Goal: Task Accomplishment & Management: Use online tool/utility

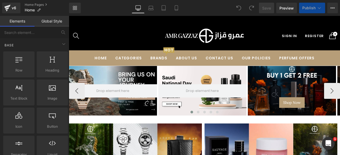
click at [197, 111] on span at bounding box center [198, 112] width 3 height 3
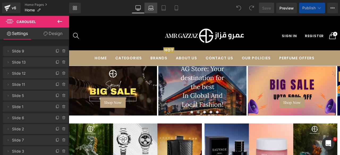
click at [152, 10] on icon at bounding box center [150, 7] width 5 height 5
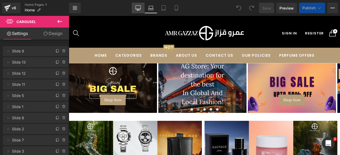
click at [139, 7] on icon at bounding box center [137, 7] width 5 height 5
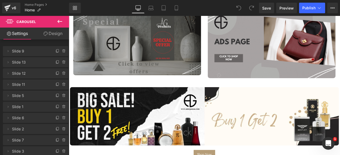
scroll to position [451, 0]
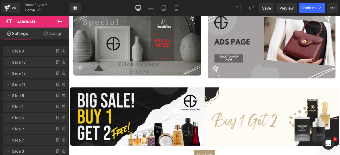
drag, startPoint x: 151, startPoint y: 45, endPoint x: 92, endPoint y: 58, distance: 60.5
click at [151, 45] on div "Image" at bounding box center [149, 49] width 151 height 76
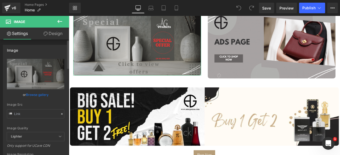
click at [30, 96] on link "Browse gallery" at bounding box center [37, 94] width 23 height 9
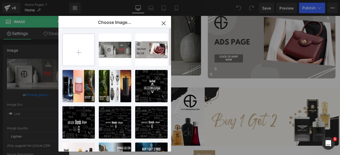
click at [76, 46] on input "file" at bounding box center [79, 50] width 32 height 32
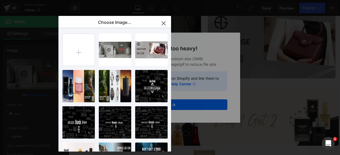
click at [162, 23] on icon "button" at bounding box center [163, 23] width 8 height 8
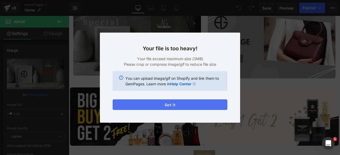
click at [163, 103] on button "Got it" at bounding box center [170, 105] width 115 height 11
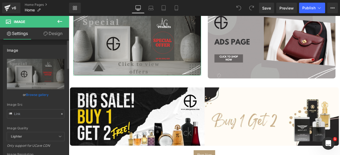
click at [34, 95] on link "Browse gallery" at bounding box center [37, 94] width 23 height 9
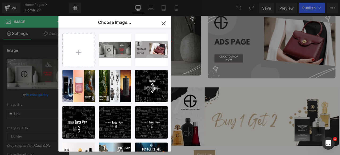
click at [163, 23] on icon "button" at bounding box center [163, 22] width 3 height 3
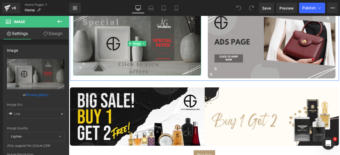
drag, startPoint x: 121, startPoint y: 101, endPoint x: 146, endPoint y: 50, distance: 57.0
click at [146, 50] on span "Image" at bounding box center [149, 49] width 11 height 6
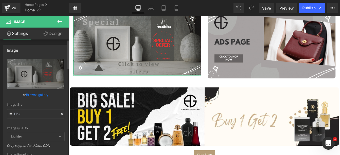
click at [39, 93] on link "Browse gallery" at bounding box center [37, 94] width 23 height 9
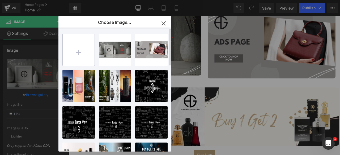
click at [83, 49] on input "file" at bounding box center [79, 50] width 32 height 32
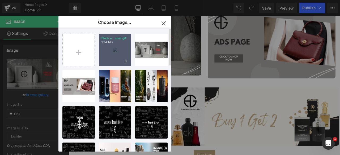
drag, startPoint x: 113, startPoint y: 55, endPoint x: 26, endPoint y: 53, distance: 86.3
click at [100, 51] on div "Black a...nner.gif 1.24 MB" at bounding box center [115, 50] width 32 height 32
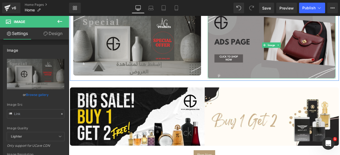
scroll to position [428, 0]
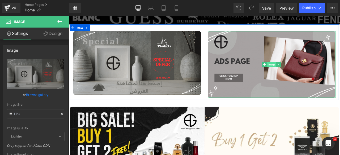
click at [306, 72] on span "Image" at bounding box center [308, 74] width 11 height 6
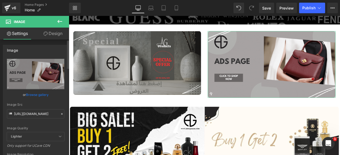
click at [37, 95] on link "Browse gallery" at bounding box center [37, 94] width 23 height 9
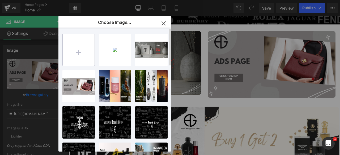
click at [79, 47] on input "file" at bounding box center [79, 50] width 32 height 32
type input "C:\fakepath\White and Gray Playful Modern Online course for beginners Facebook …"
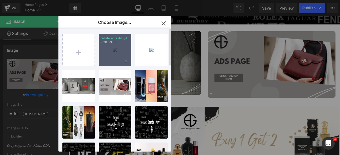
drag, startPoint x: 112, startPoint y: 54, endPoint x: 44, endPoint y: 39, distance: 69.5
click at [106, 49] on div "White a...k Ad.gif 626.53 KB" at bounding box center [115, 50] width 32 height 32
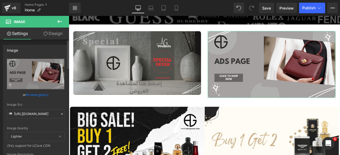
click at [36, 94] on link "Browse gallery" at bounding box center [37, 94] width 23 height 9
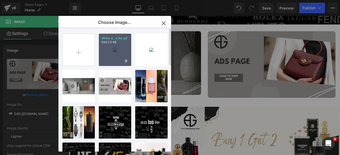
click at [110, 59] on div "White a...k Ad.gif 626.53 KB" at bounding box center [115, 50] width 32 height 32
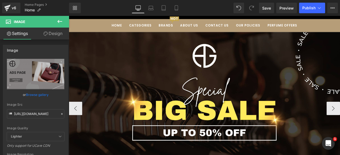
scroll to position [51, 0]
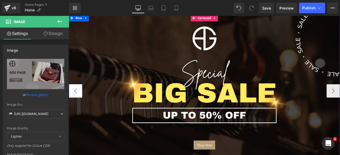
click at [78, 105] on button "‹" at bounding box center [77, 105] width 16 height 16
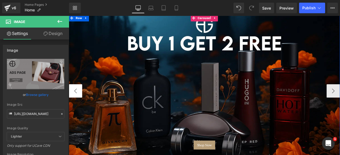
click at [78, 105] on button "‹" at bounding box center [77, 105] width 16 height 16
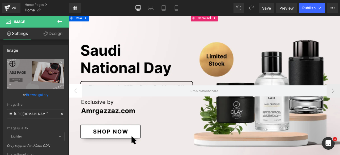
click at [78, 105] on button "‹" at bounding box center [77, 105] width 16 height 16
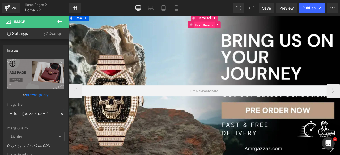
click at [226, 26] on span "Hero Banner" at bounding box center [229, 27] width 25 height 8
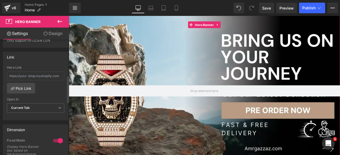
scroll to position [154, 0]
click at [26, 86] on link "Pick Link" at bounding box center [21, 87] width 28 height 11
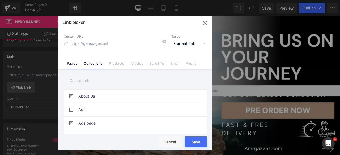
click at [92, 64] on link "Collections" at bounding box center [93, 65] width 19 height 8
click at [87, 81] on input "text" at bounding box center [135, 81] width 143 height 12
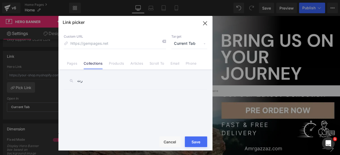
type input "ر"
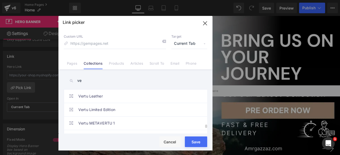
scroll to position [430, 0]
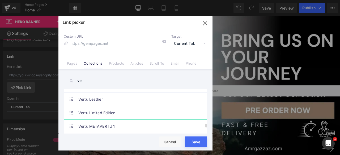
type input "ve"
click at [92, 109] on link "Vertu Limited Edition" at bounding box center [136, 112] width 117 height 13
click at [194, 141] on button "Save" at bounding box center [196, 142] width 22 height 11
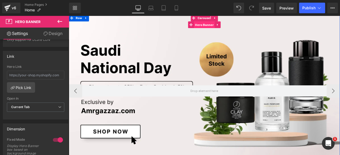
click at [228, 27] on span "Hero Banner" at bounding box center [229, 27] width 25 height 8
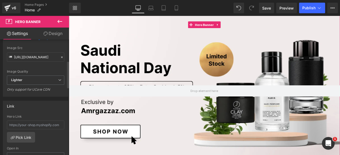
scroll to position [106, 0]
click at [18, 134] on link "Pick Link" at bounding box center [21, 136] width 28 height 11
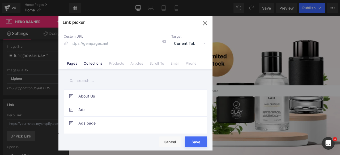
click at [95, 63] on link "Collections" at bounding box center [93, 65] width 19 height 8
click at [85, 81] on input "text" at bounding box center [135, 81] width 143 height 12
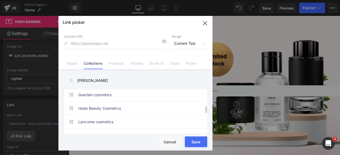
scroll to position [97, 0]
click at [81, 80] on input "[PERSON_NAME]" at bounding box center [135, 81] width 143 height 12
paste input "personal"
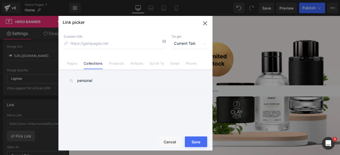
scroll to position [0, 0]
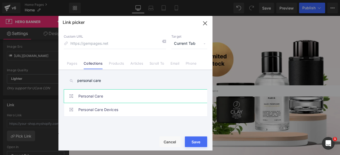
type input "personal care"
drag, startPoint x: 102, startPoint y: 96, endPoint x: 96, endPoint y: 98, distance: 6.1
click at [96, 98] on link "Personal Care" at bounding box center [136, 96] width 117 height 13
click at [195, 141] on button "Save" at bounding box center [196, 142] width 22 height 11
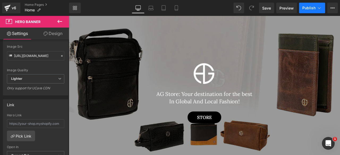
click at [309, 9] on span "Publish" at bounding box center [308, 8] width 13 height 4
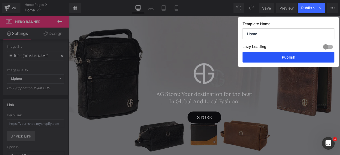
click at [279, 57] on button "Publish" at bounding box center [288, 57] width 92 height 11
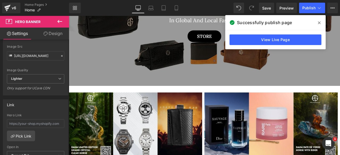
scroll to position [150, 0]
